Goal: Use online tool/utility: Utilize a website feature to perform a specific function

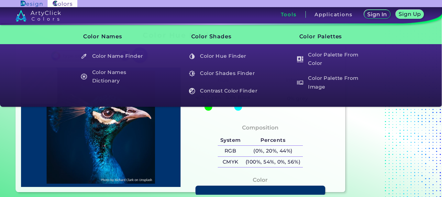
type input "#ebdcdc"
type input "#EBDCDC"
type input "#f2d2b9"
type input "#F2D2B9"
type input "#09202d"
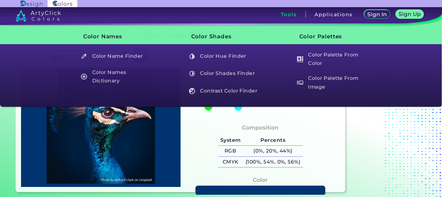
type input "#09202D"
type input "#151924"
type input "#f9dac1"
type input "#F9DAC1"
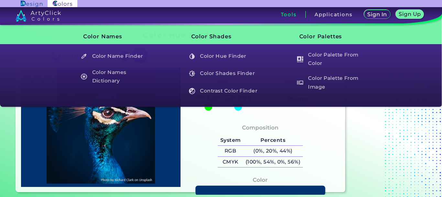
type input "#773933"
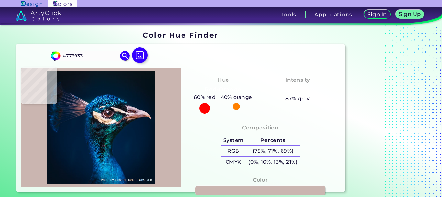
type input "#cab5b0"
type input "#CAB5B0"
type input "#17507b"
type input "#17507B"
type input "#001a31"
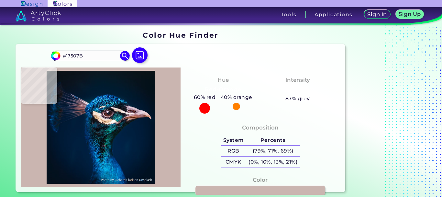
type input "#001A31"
type input "#001830"
type input "#00192f"
type input "#00192F"
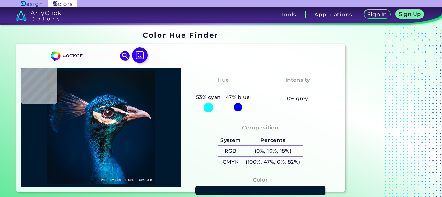
type input "#00192d"
type input "#00192D"
type input "#00182c"
type input "#00182C"
click at [133, 96] on img at bounding box center [100, 127] width 153 height 113
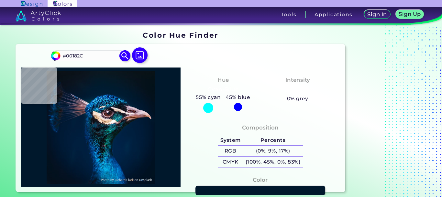
click at [121, 53] on img at bounding box center [124, 55] width 11 height 11
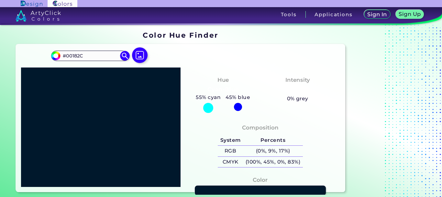
click at [210, 192] on link at bounding box center [260, 190] width 131 height 10
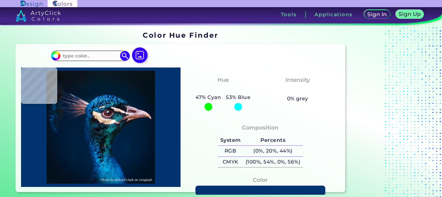
type input "#000000"
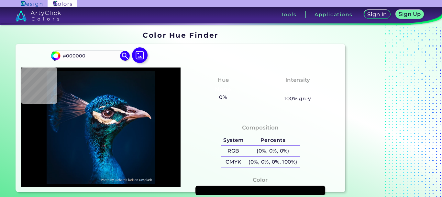
type input "#09161e"
type input "#09161E"
type input "#051826"
type input "#031a2a"
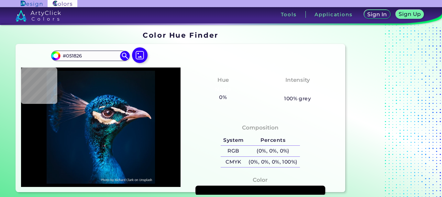
type input "#031A2A"
type input "#03192d"
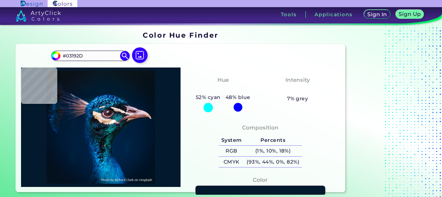
click at [120, 87] on img at bounding box center [100, 127] width 153 height 113
click at [125, 55] on img at bounding box center [124, 55] width 11 height 11
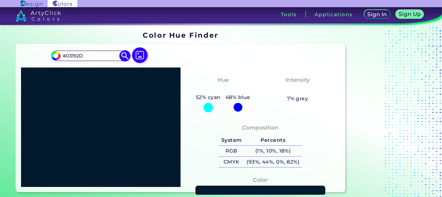
click at [105, 52] on input "#03192D" at bounding box center [91, 55] width 60 height 9
paste input "990000"
type input "#990000"
click at [125, 59] on img at bounding box center [124, 55] width 11 height 11
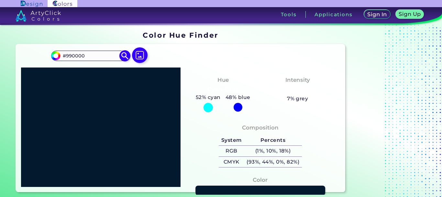
type input "#990000"
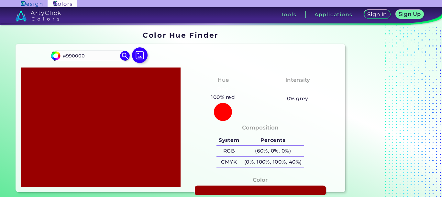
click at [201, 190] on link at bounding box center [260, 190] width 131 height 10
click at [97, 52] on input "#990000" at bounding box center [91, 55] width 60 height 9
paste input "800517"
type input "#800517"
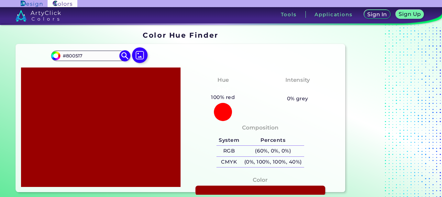
click at [121, 57] on img at bounding box center [124, 55] width 11 height 11
type input "#800517"
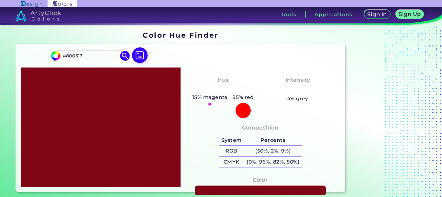
click at [203, 189] on link at bounding box center [260, 190] width 131 height 10
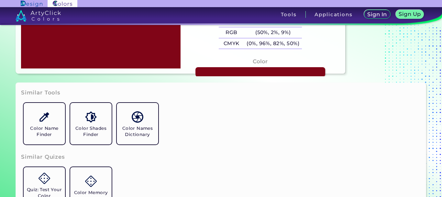
scroll to position [130, 0]
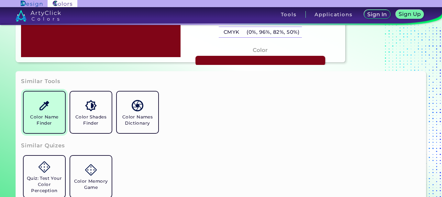
click at [41, 118] on h5 "Color Name Finder" at bounding box center [44, 120] width 36 height 12
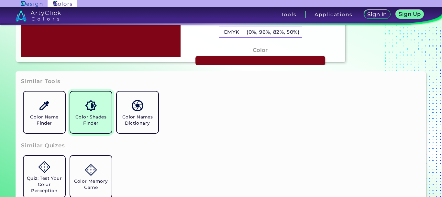
click at [98, 111] on link "Color Shades Finder" at bounding box center [91, 112] width 47 height 47
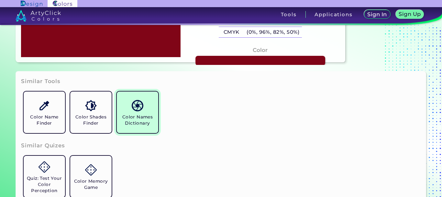
click at [139, 106] on img at bounding box center [137, 105] width 11 height 11
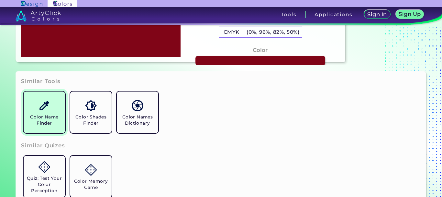
scroll to position [194, 0]
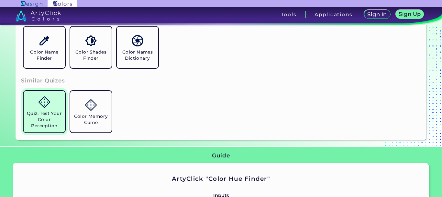
click at [41, 107] on img at bounding box center [44, 101] width 11 height 11
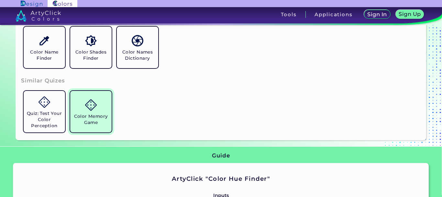
click at [87, 122] on h5 "Color Memory Game" at bounding box center [91, 119] width 36 height 12
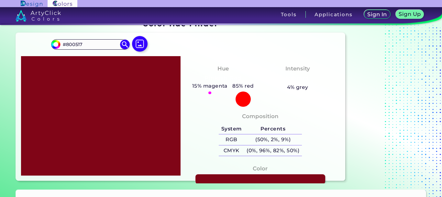
scroll to position [0, 0]
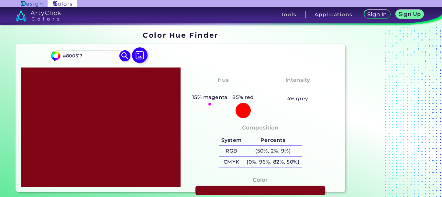
click at [86, 58] on input "#800517" at bounding box center [91, 55] width 60 height 9
paste input "32CD32"
type input "#32CD32"
click at [120, 57] on img at bounding box center [124, 55] width 11 height 11
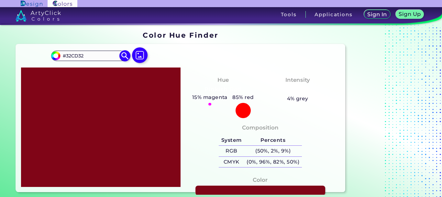
type input "#32cd32"
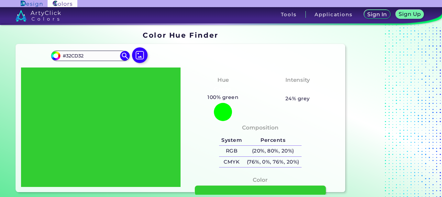
click at [221, 192] on link at bounding box center [260, 190] width 131 height 10
drag, startPoint x: 67, startPoint y: 56, endPoint x: 131, endPoint y: 51, distance: 64.3
click at [131, 51] on div "#32cd32 #32CD32 Acadia ◉ Acid Green ◉ Aero Blue ◉ Alabaster ◉ Albescent White ◉…" at bounding box center [100, 58] width 99 height 18
drag, startPoint x: 67, startPoint y: 56, endPoint x: 70, endPoint y: 56, distance: 3.6
click at [70, 56] on input "#ACBB" at bounding box center [91, 55] width 60 height 9
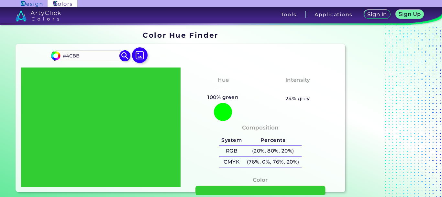
drag, startPoint x: 87, startPoint y: 55, endPoint x: 91, endPoint y: 55, distance: 3.6
click at [91, 55] on input "#4CBB" at bounding box center [91, 55] width 60 height 9
type input "#4CBB17"
type input "#4cbb17"
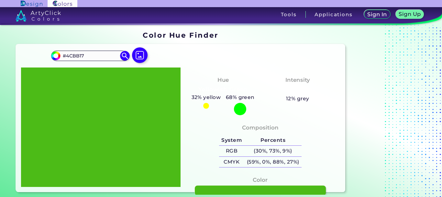
click at [215, 188] on link at bounding box center [260, 190] width 131 height 10
